Goal: Task Accomplishment & Management: Use online tool/utility

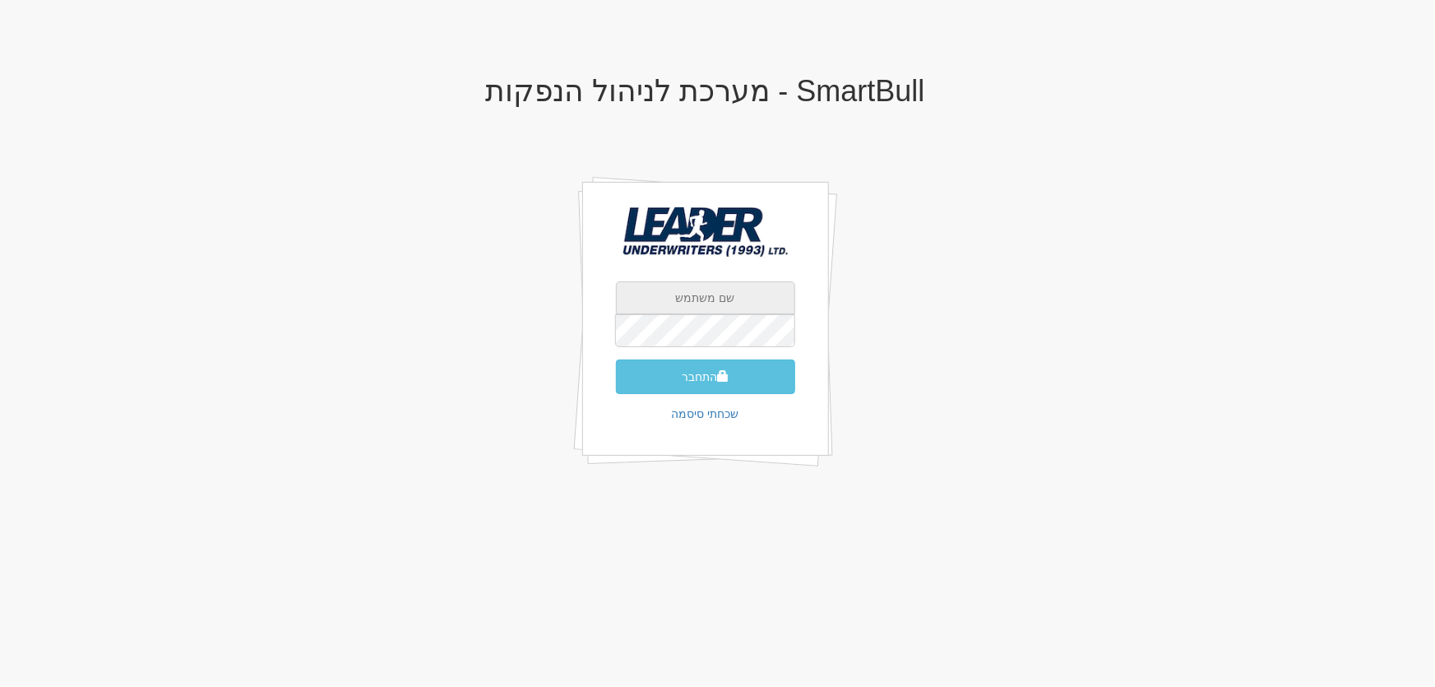
click at [727, 298] on input "text" at bounding box center [705, 297] width 179 height 33
type input "yaelb@leadercm.co.il"
click at [696, 373] on button "התחבר" at bounding box center [705, 376] width 179 height 35
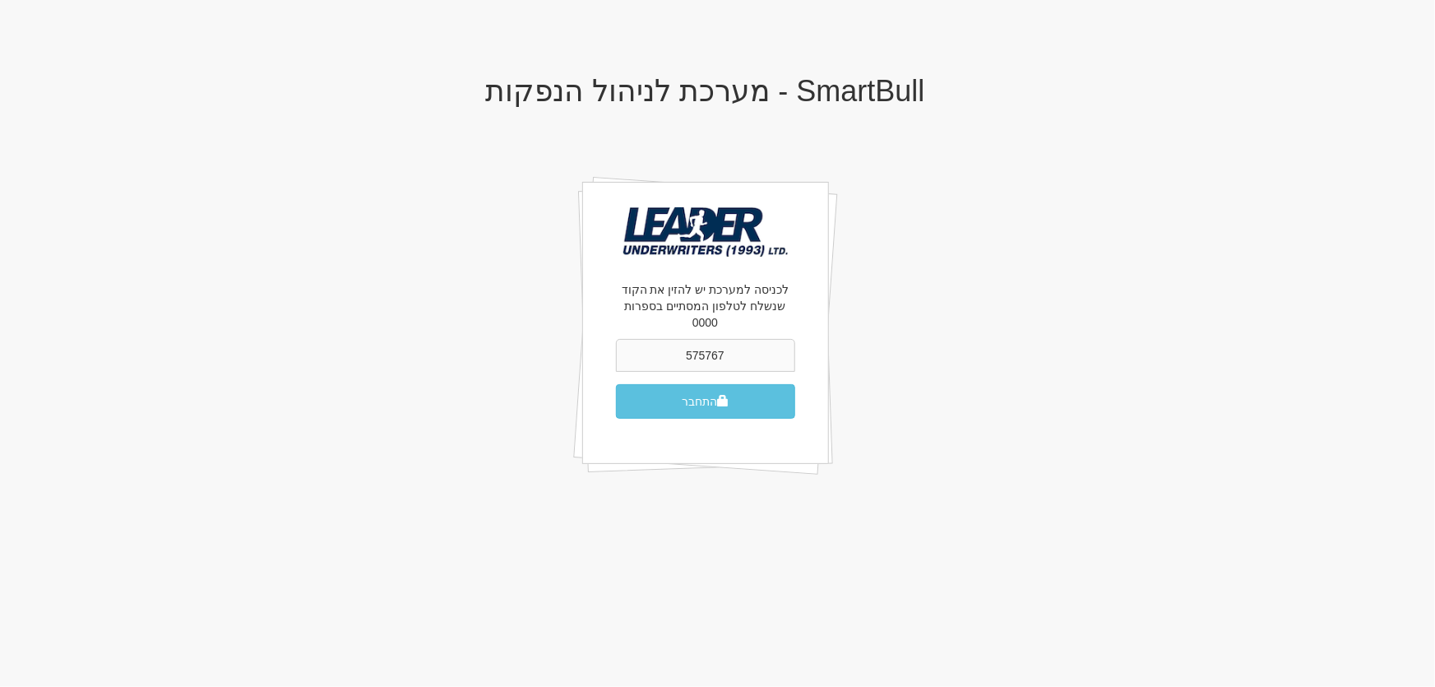
type input "575767"
click at [616, 384] on button "התחבר" at bounding box center [705, 401] width 179 height 35
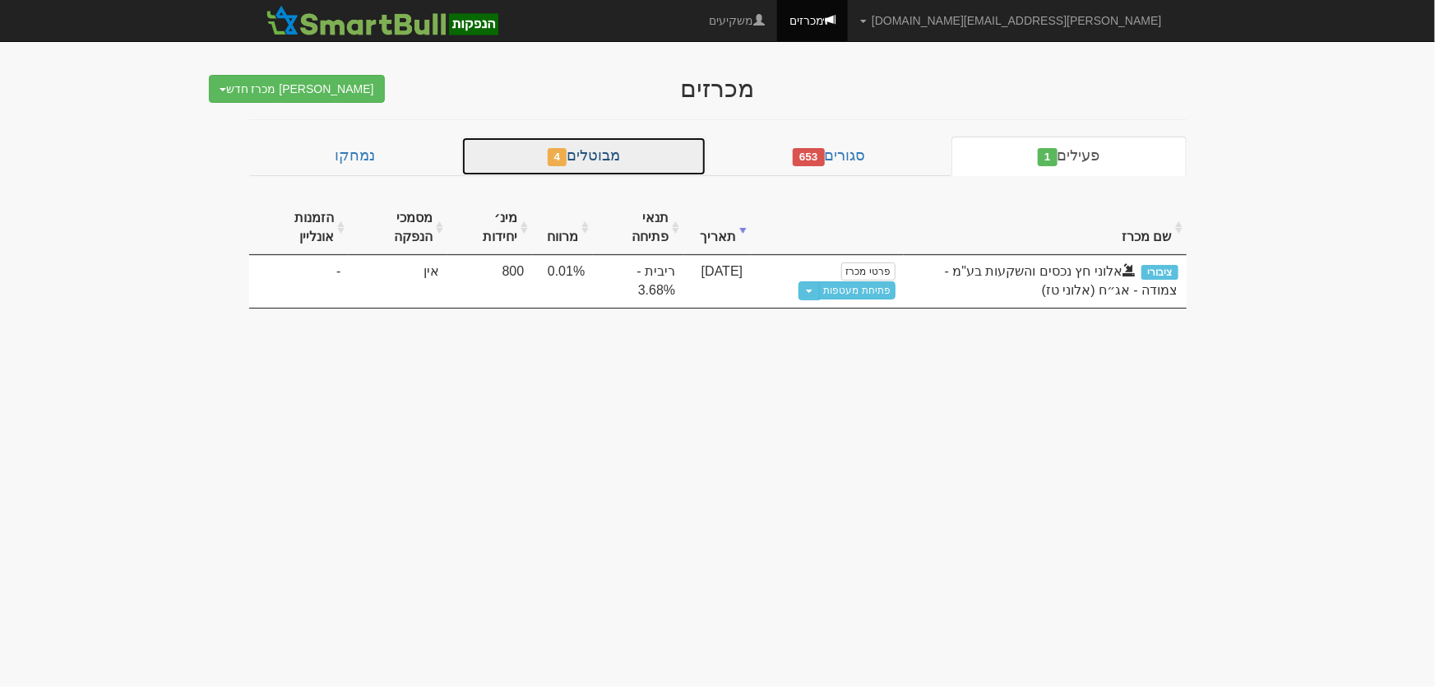
click at [615, 151] on link "מבוטלים 4" at bounding box center [583, 156] width 245 height 39
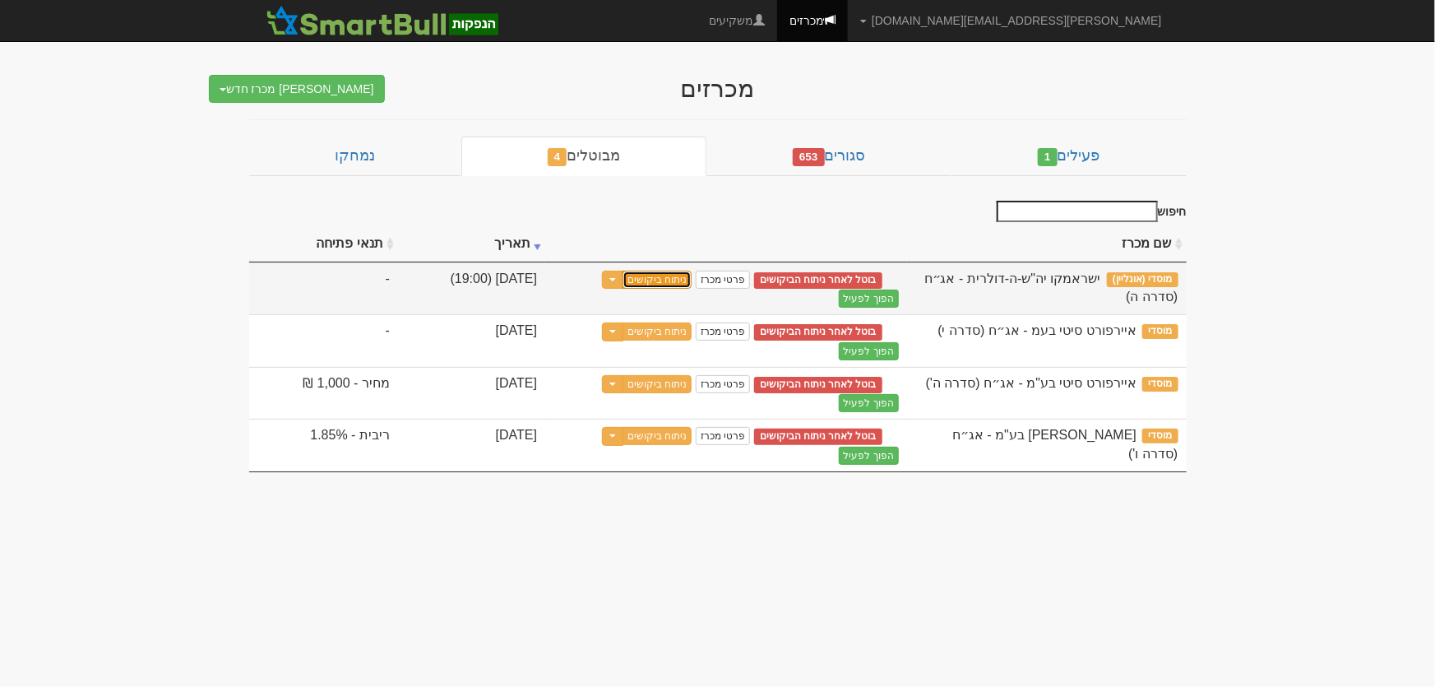
click at [692, 272] on link "ניתוח ביקושים" at bounding box center [657, 280] width 69 height 18
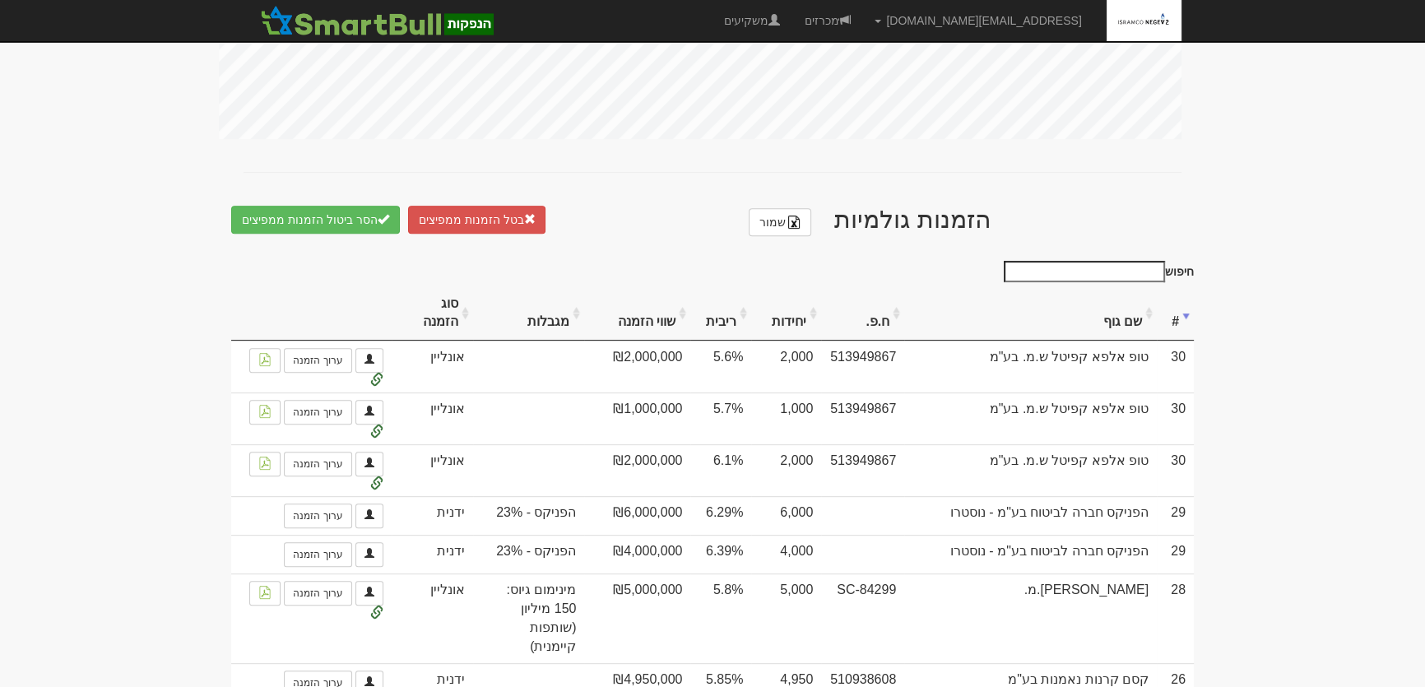
scroll to position [823, 0]
click at [769, 233] on link "שמור" at bounding box center [780, 220] width 63 height 28
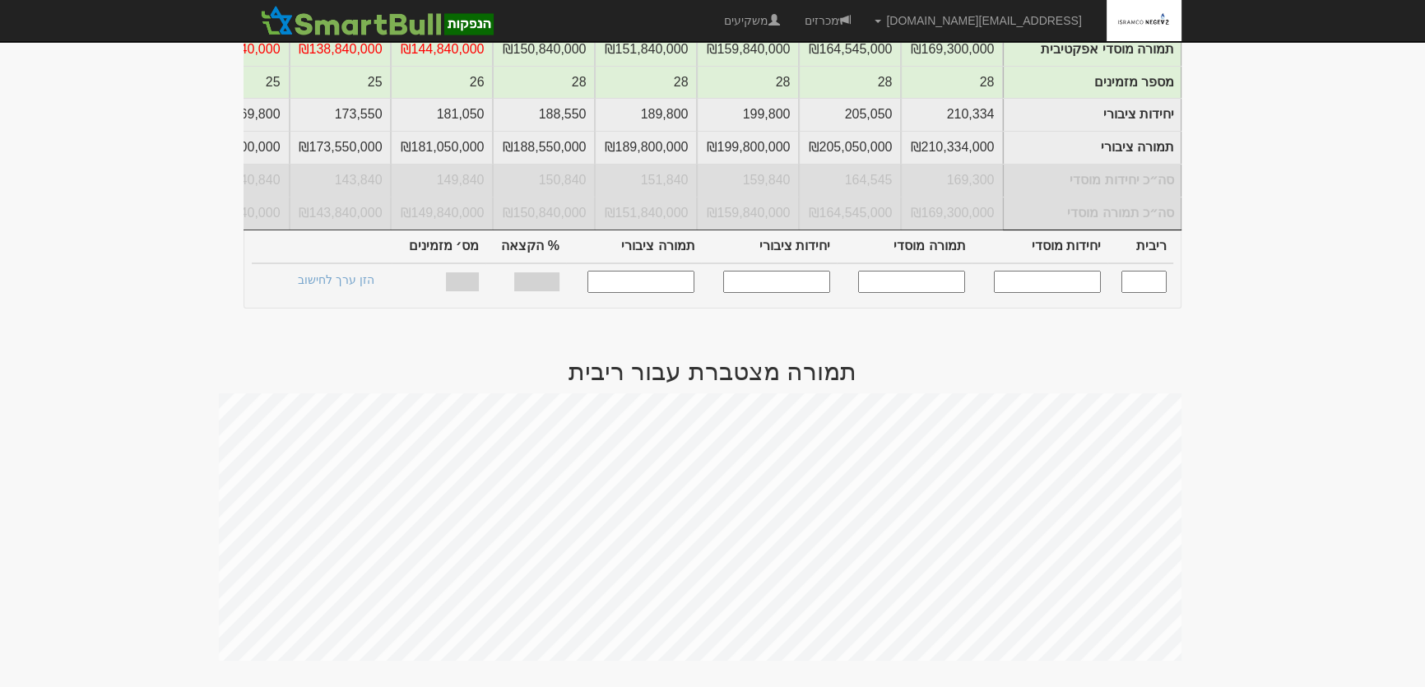
scroll to position [0, 0]
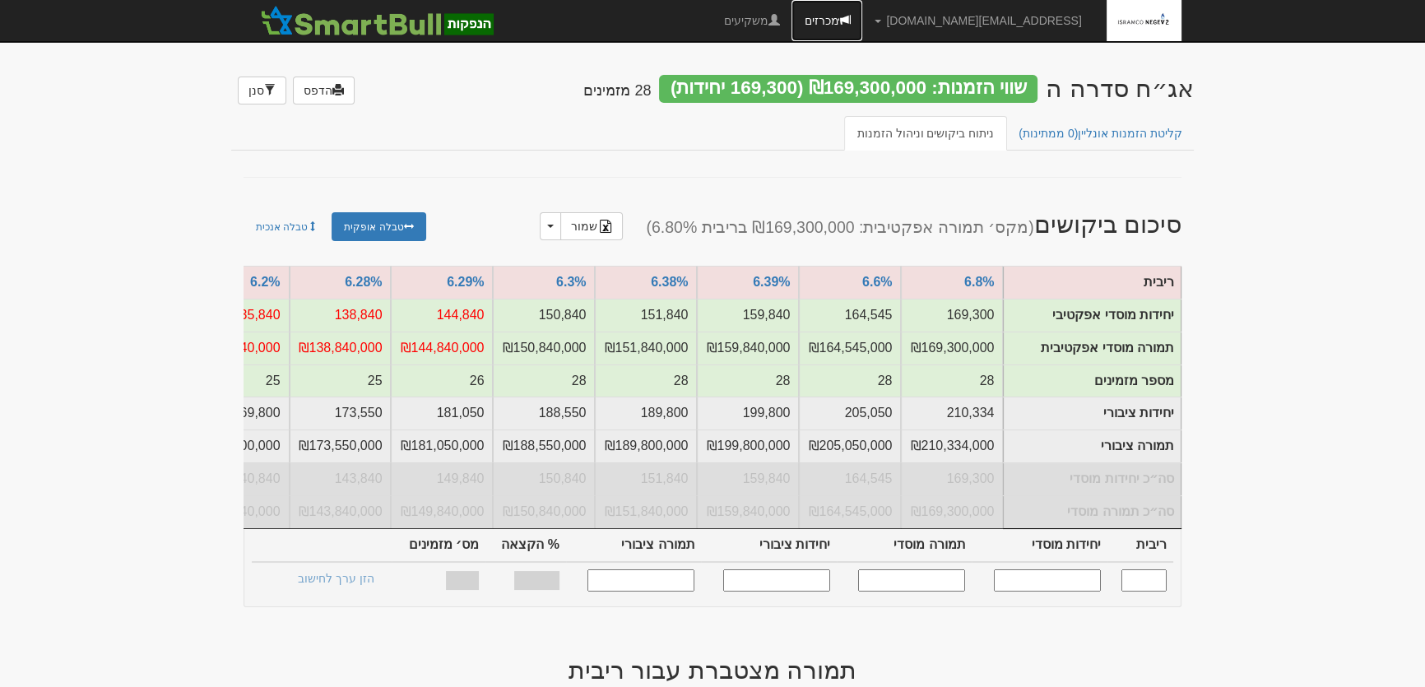
click at [862, 22] on link "מכרזים" at bounding box center [826, 20] width 71 height 41
